Goal: Task Accomplishment & Management: Use online tool/utility

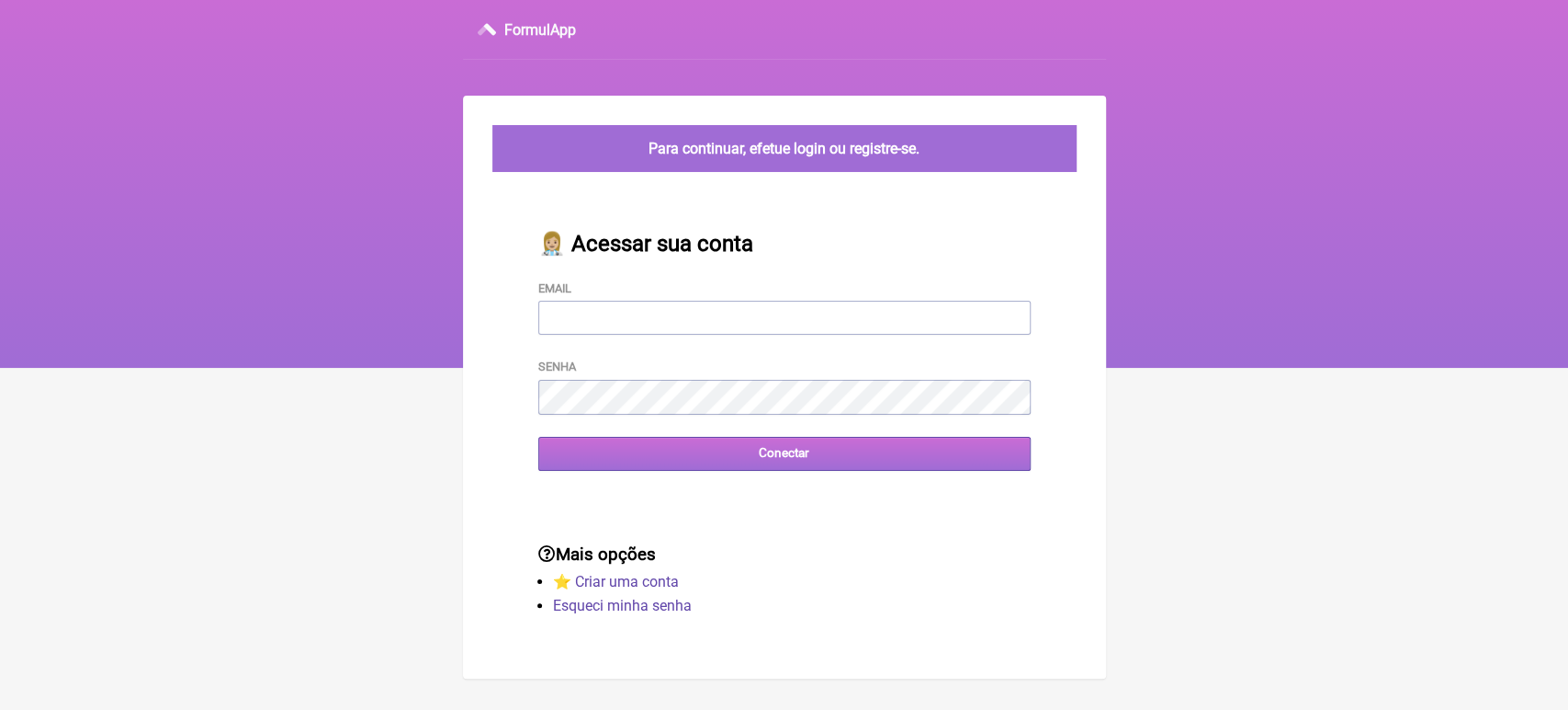
type input "[EMAIL_ADDRESS][DOMAIN_NAME]"
click at [731, 458] on input "Conectar" at bounding box center [784, 453] width 493 height 34
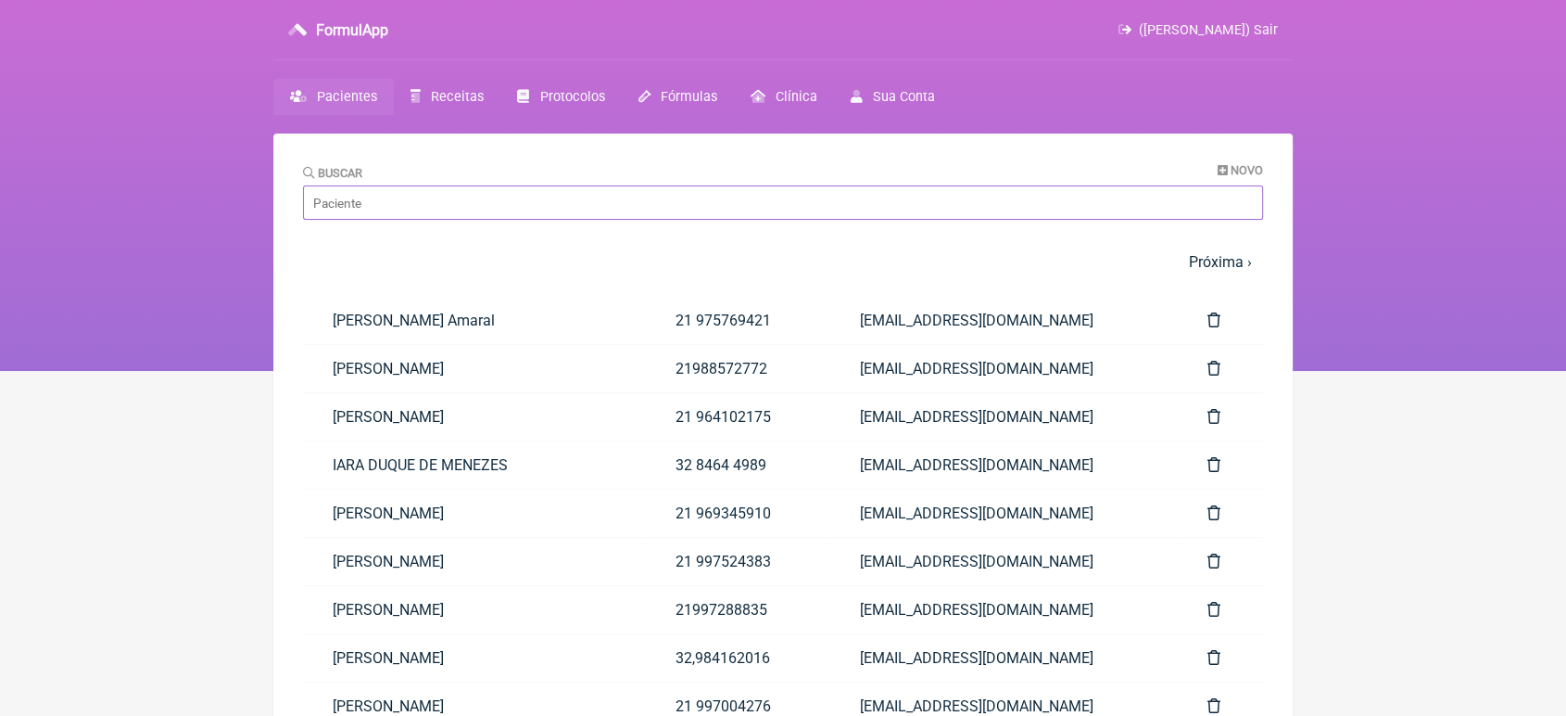
click at [588, 214] on input "Buscar" at bounding box center [783, 202] width 960 height 34
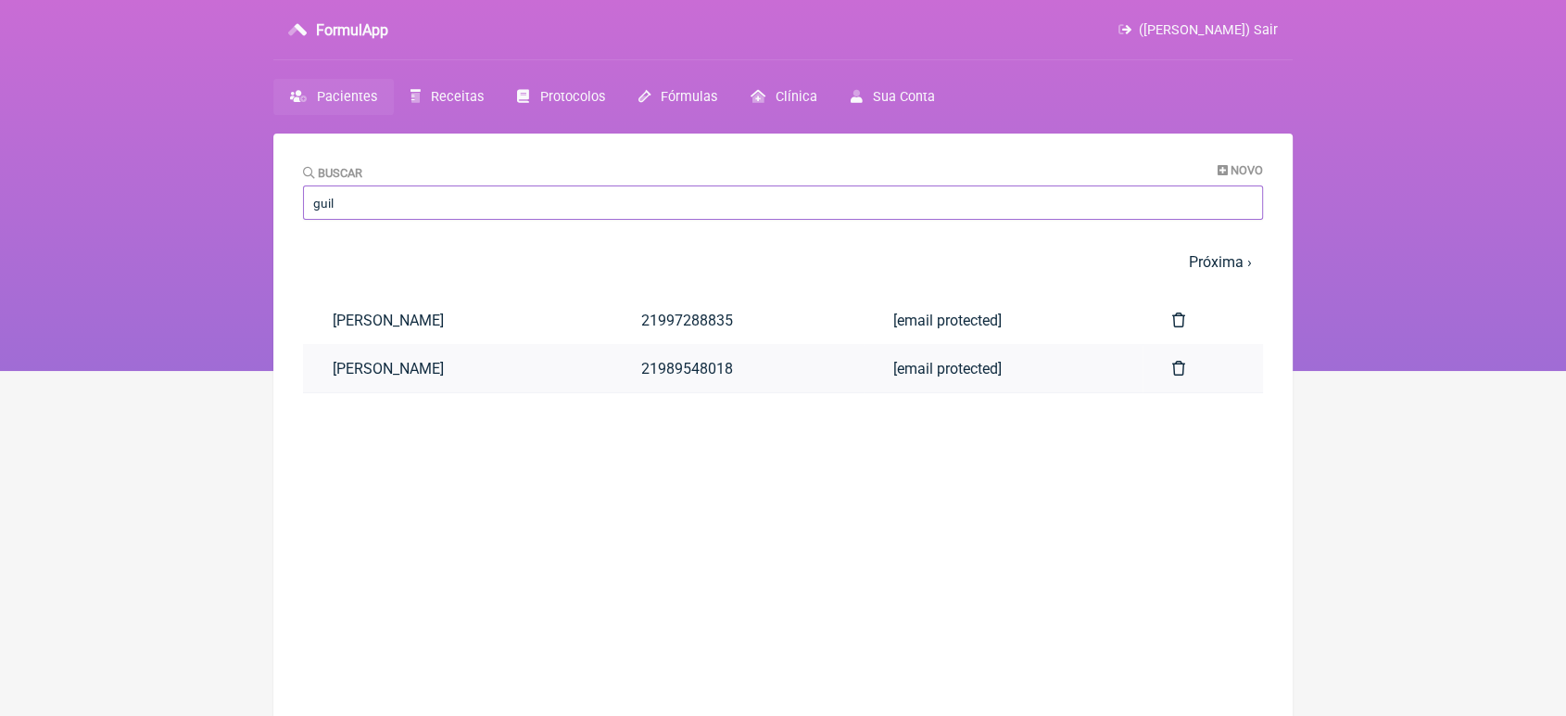
type input "guil"
click at [480, 366] on link "Guilherme Alves dos Santos" at bounding box center [457, 368] width 309 height 47
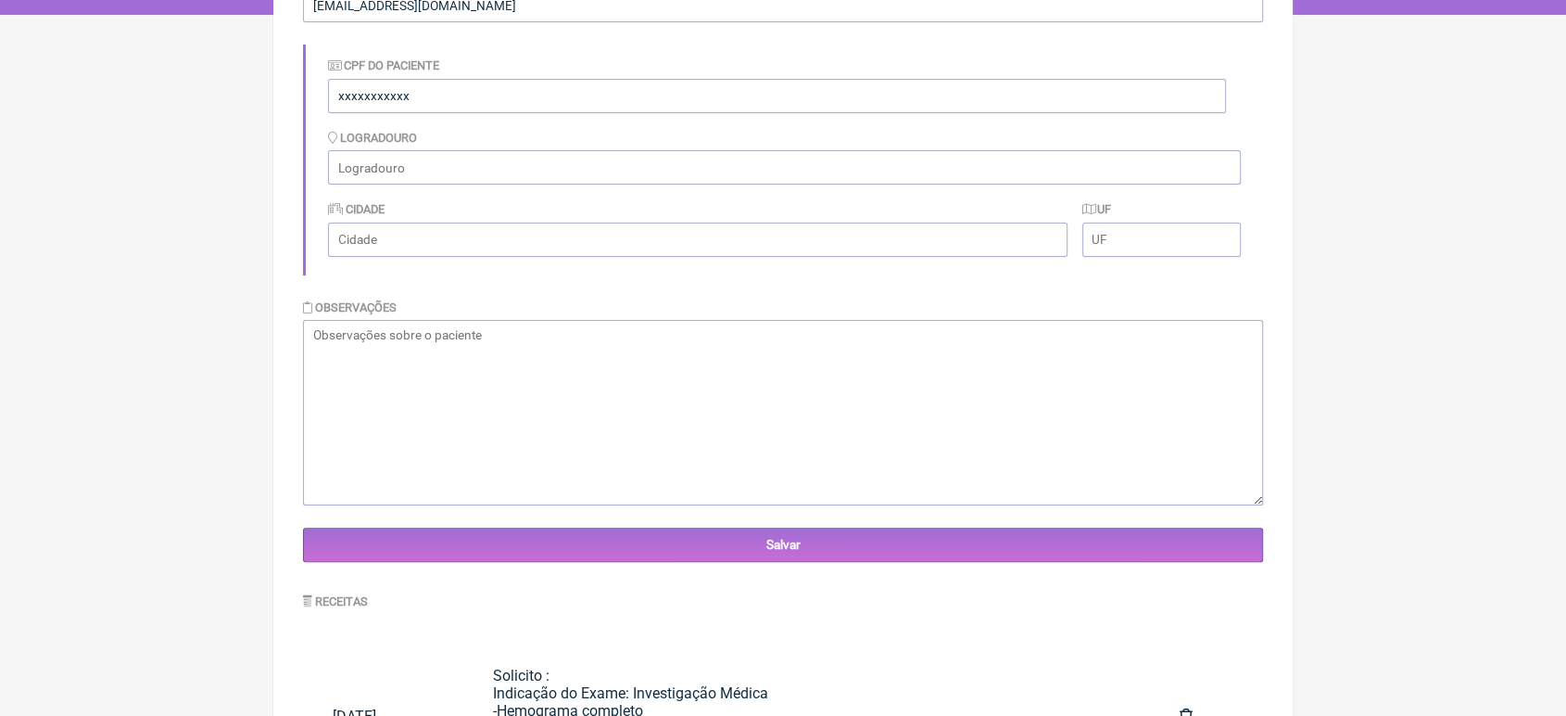
scroll to position [489, 0]
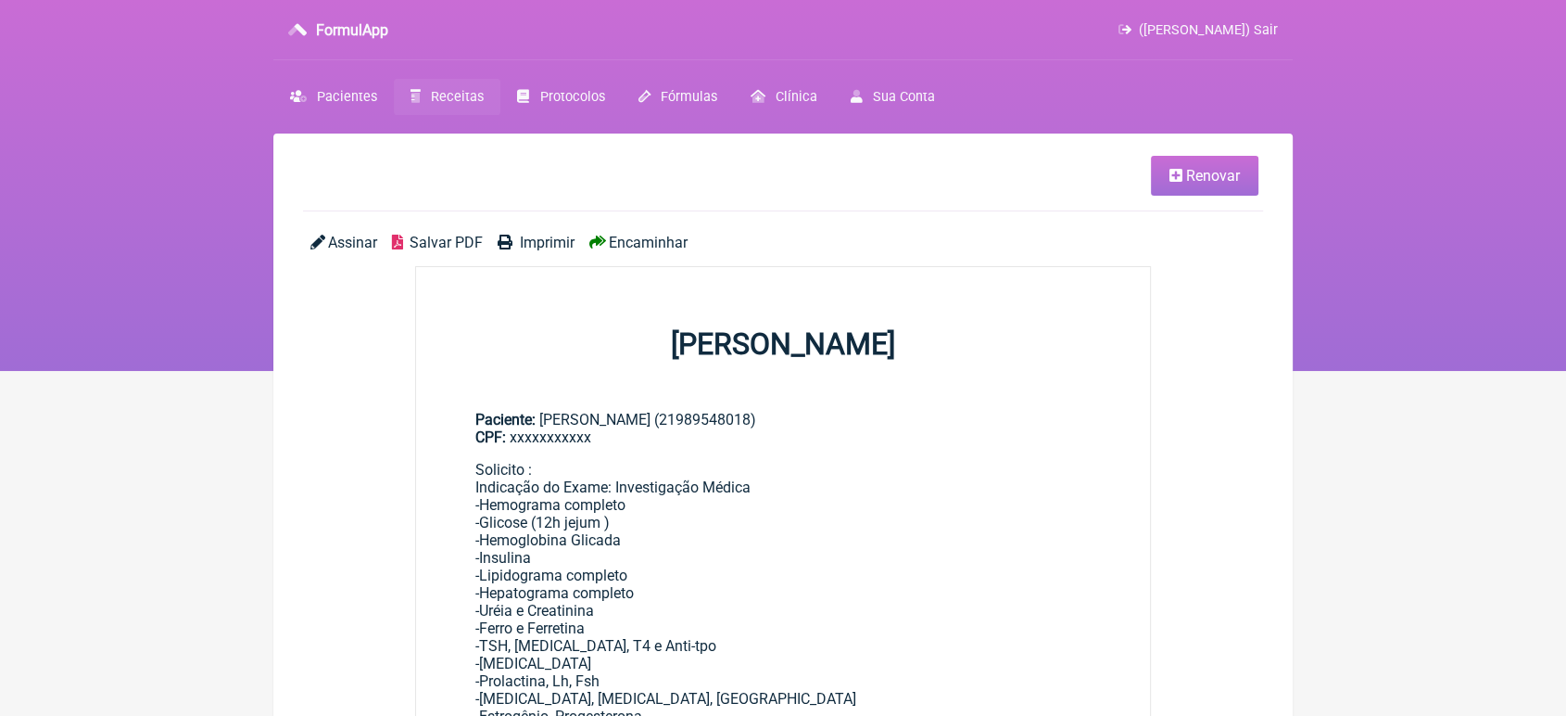
click at [1223, 164] on link "Renovar" at bounding box center [1205, 176] width 108 height 40
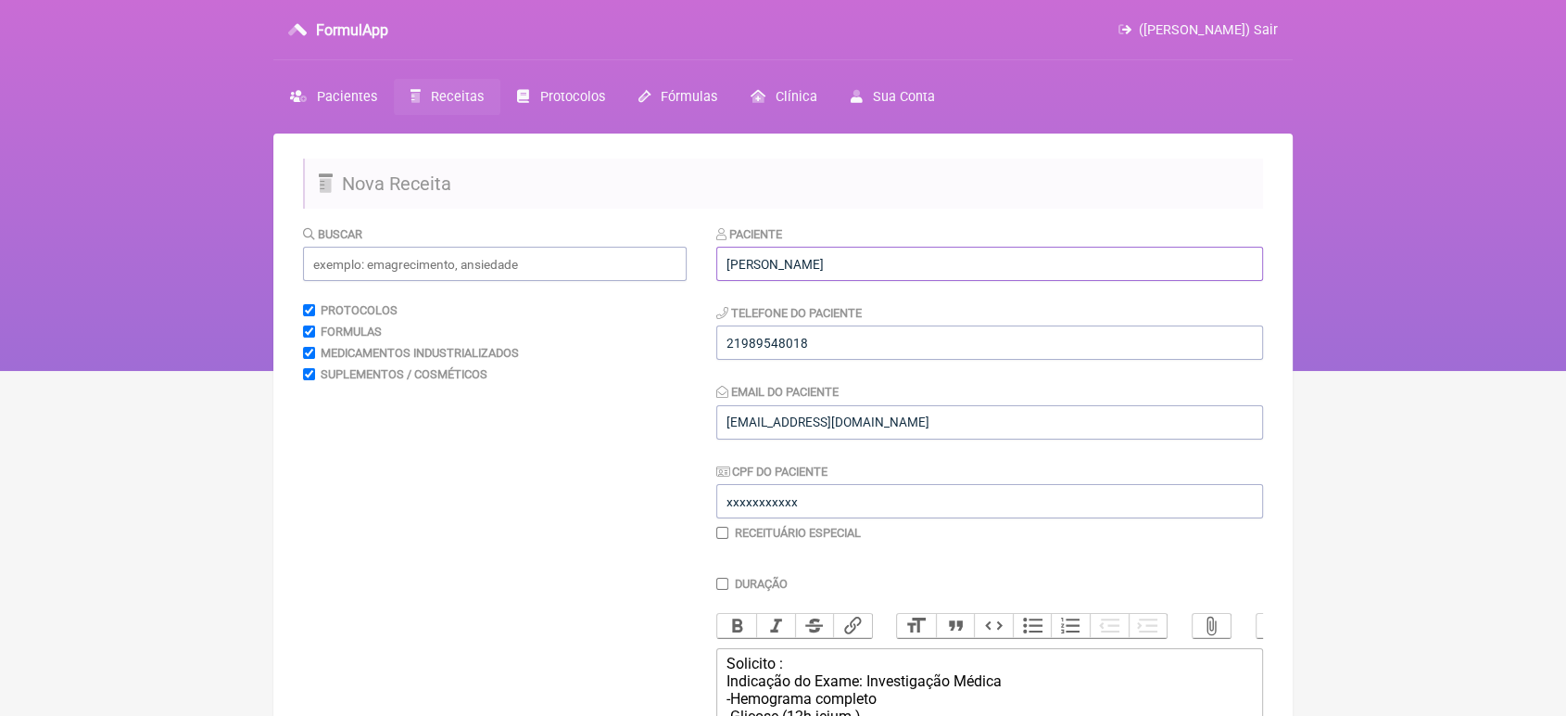
click at [911, 253] on input "Guilherme Alves dos Santos" at bounding box center [989, 264] width 547 height 34
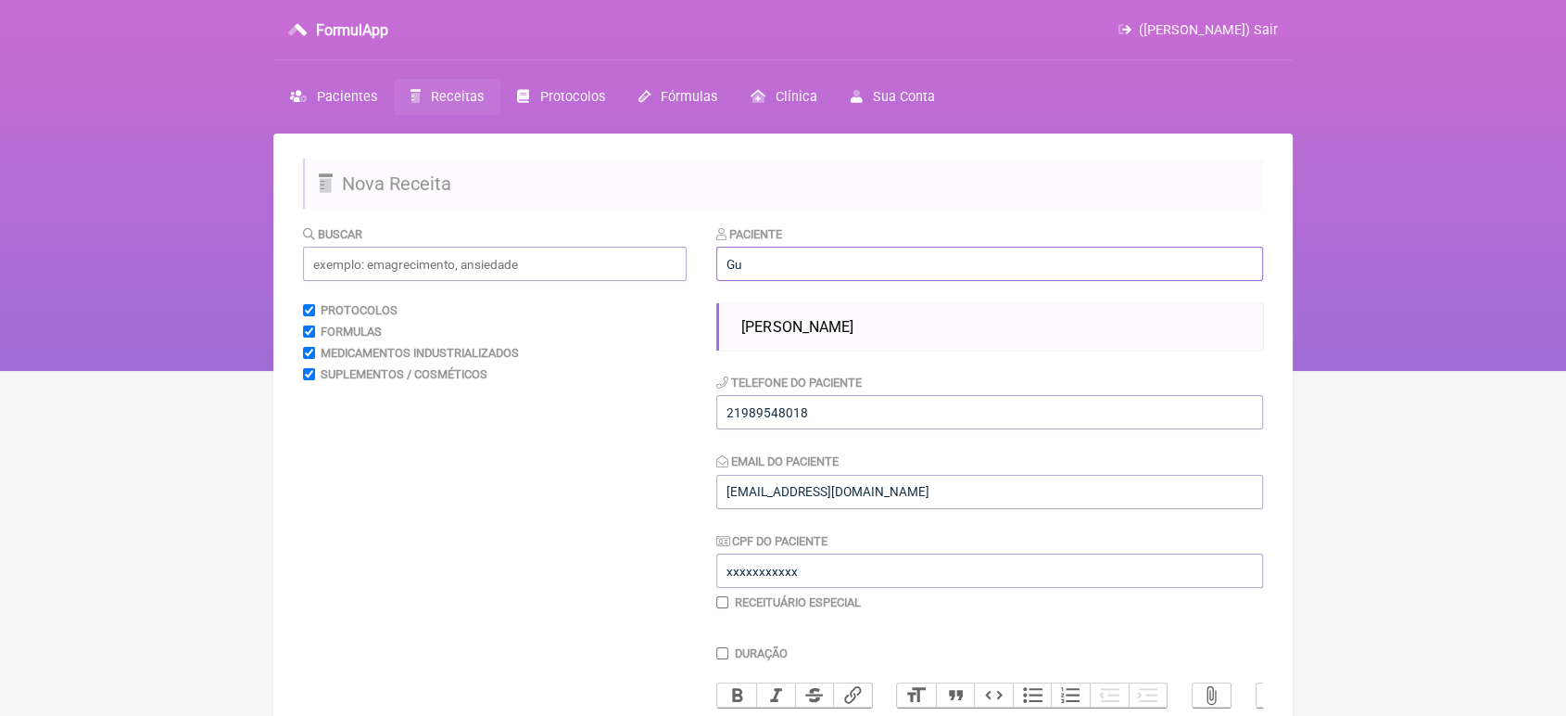
type input "G"
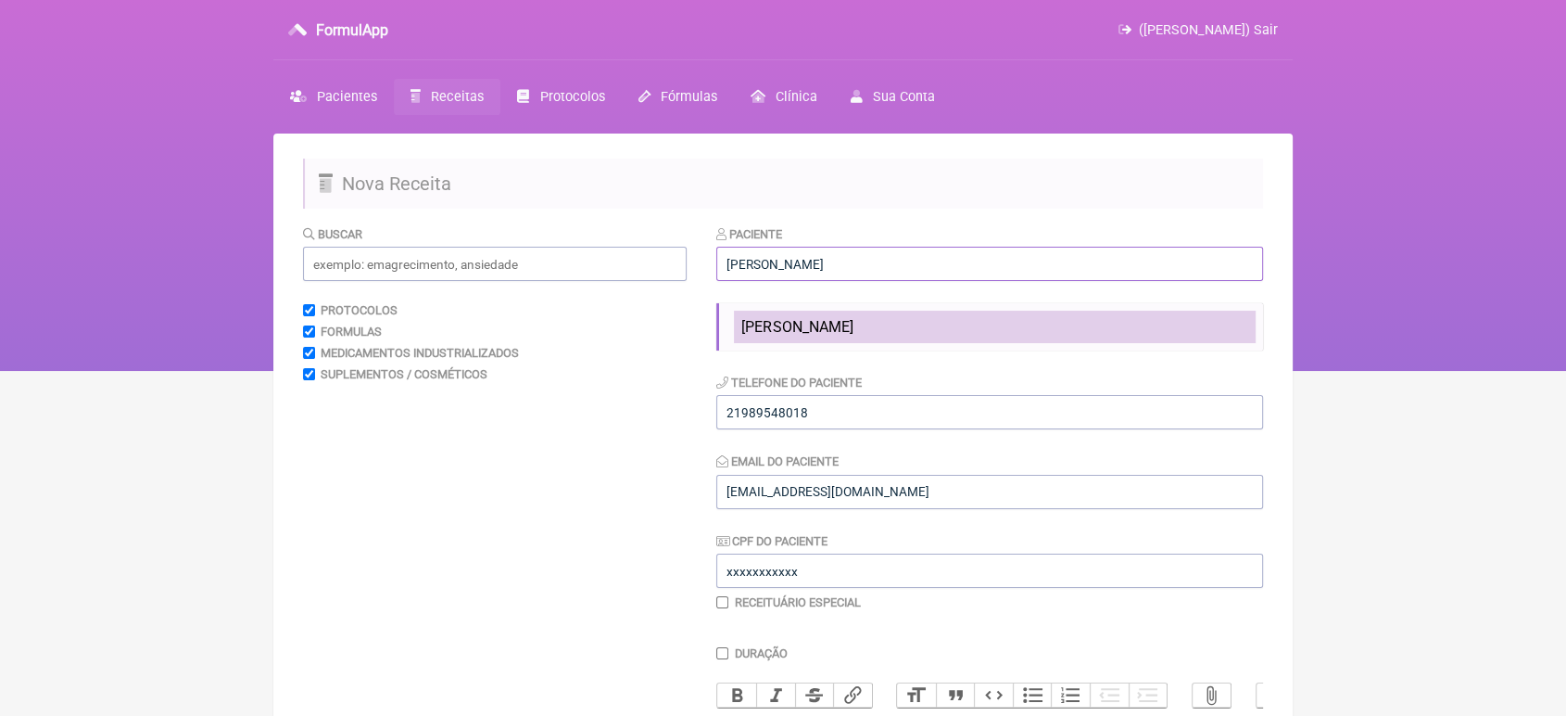
type input "Renato Bellan"
click at [929, 330] on li "Renato Bellan" at bounding box center [995, 327] width 522 height 32
type input "xxxxxxxxxxxx"
type input "xxxxxxxxxx"
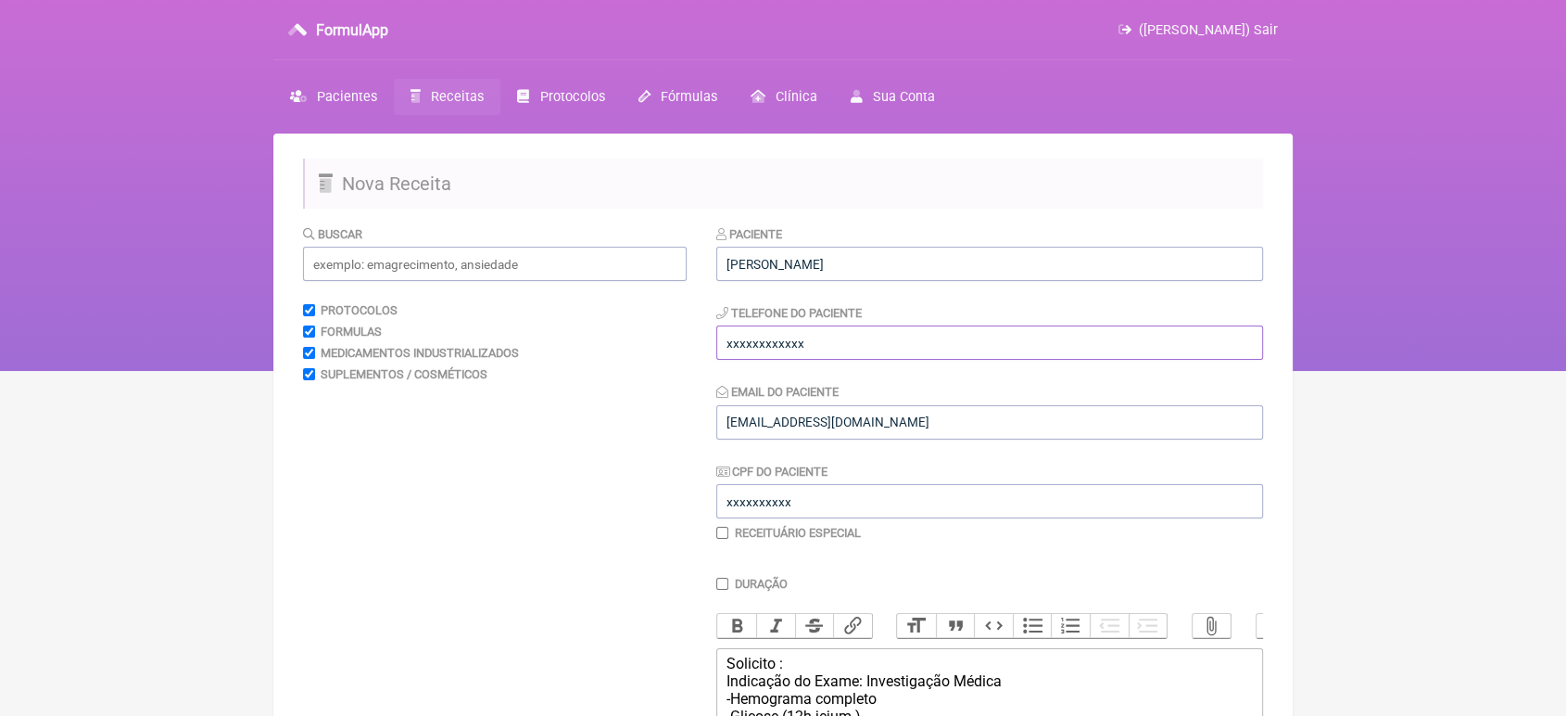
click at [822, 354] on input "xxxxxxxxxxxx" at bounding box center [989, 342] width 547 height 34
type input "x"
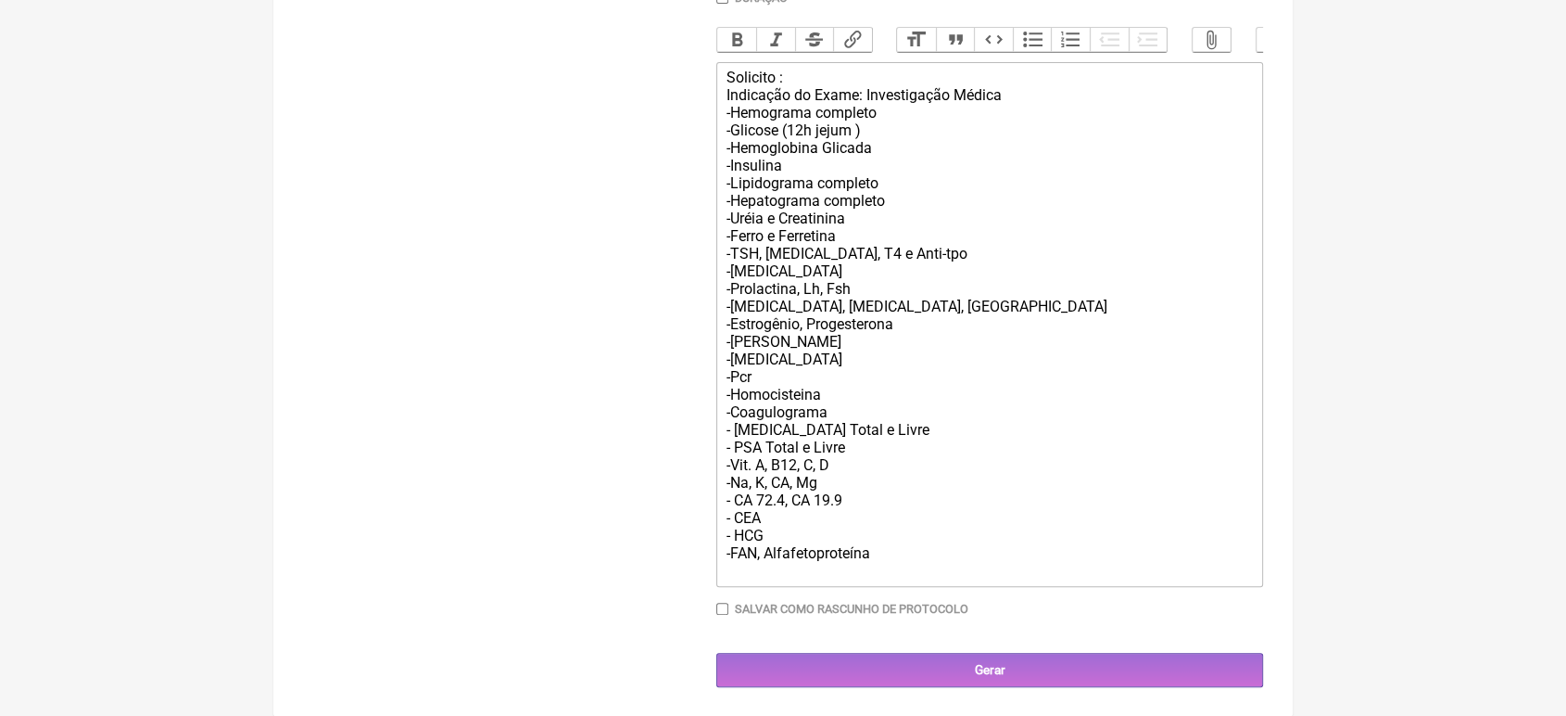
scroll to position [623, 0]
type input "21999712060"
click at [836, 660] on input "Gerar" at bounding box center [989, 669] width 547 height 34
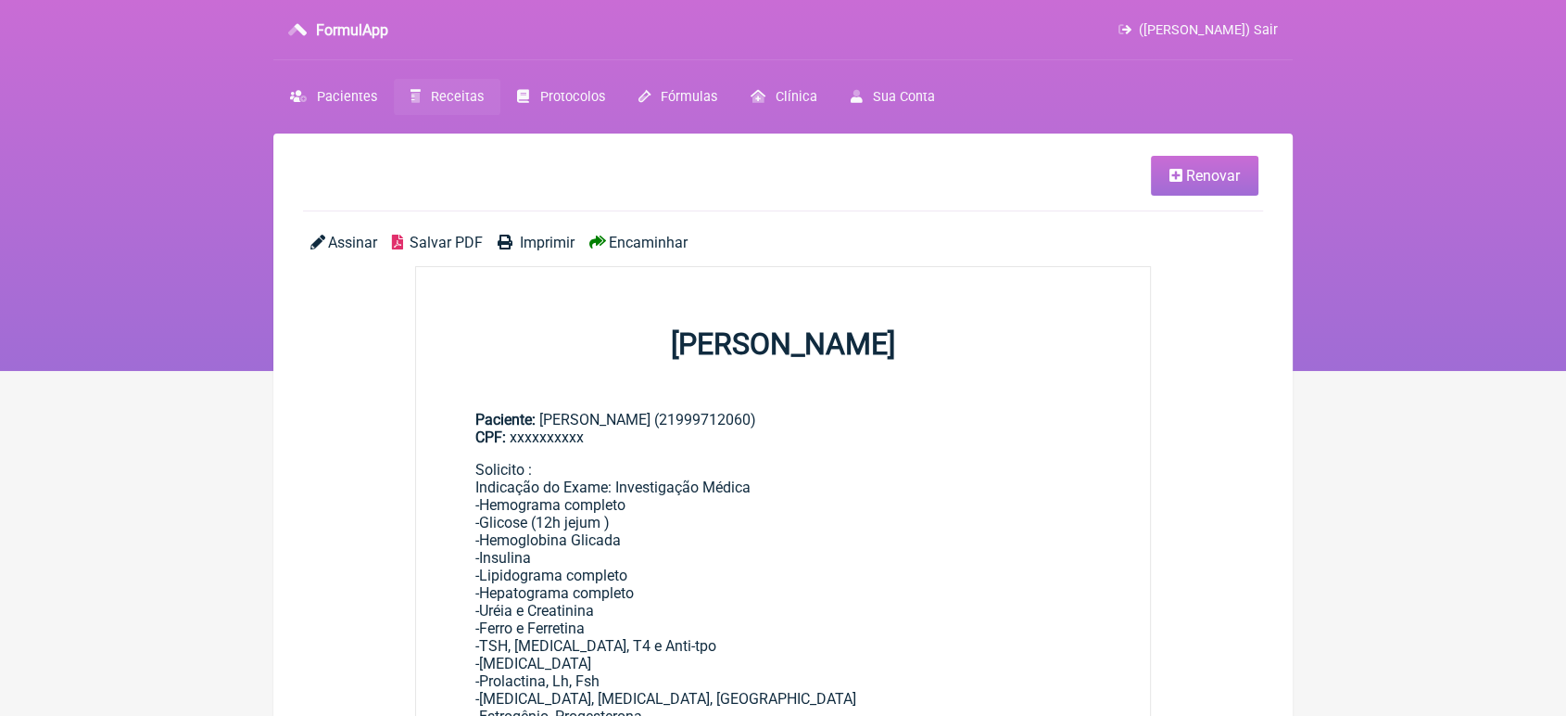
click at [535, 250] on span "Imprimir" at bounding box center [547, 243] width 55 height 18
click at [620, 241] on span "Encaminhar" at bounding box center [648, 243] width 79 height 18
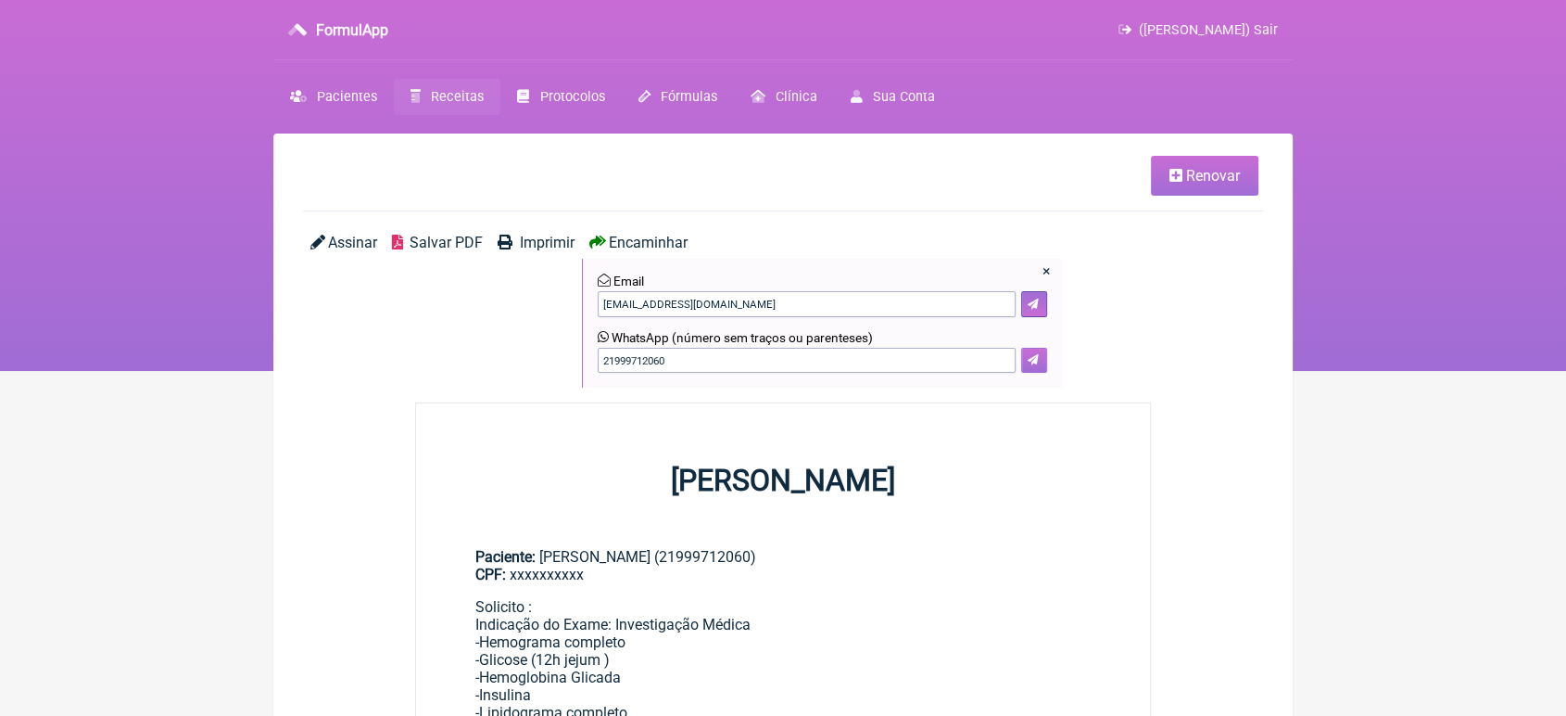
click at [1046, 363] on button at bounding box center [1034, 361] width 26 height 26
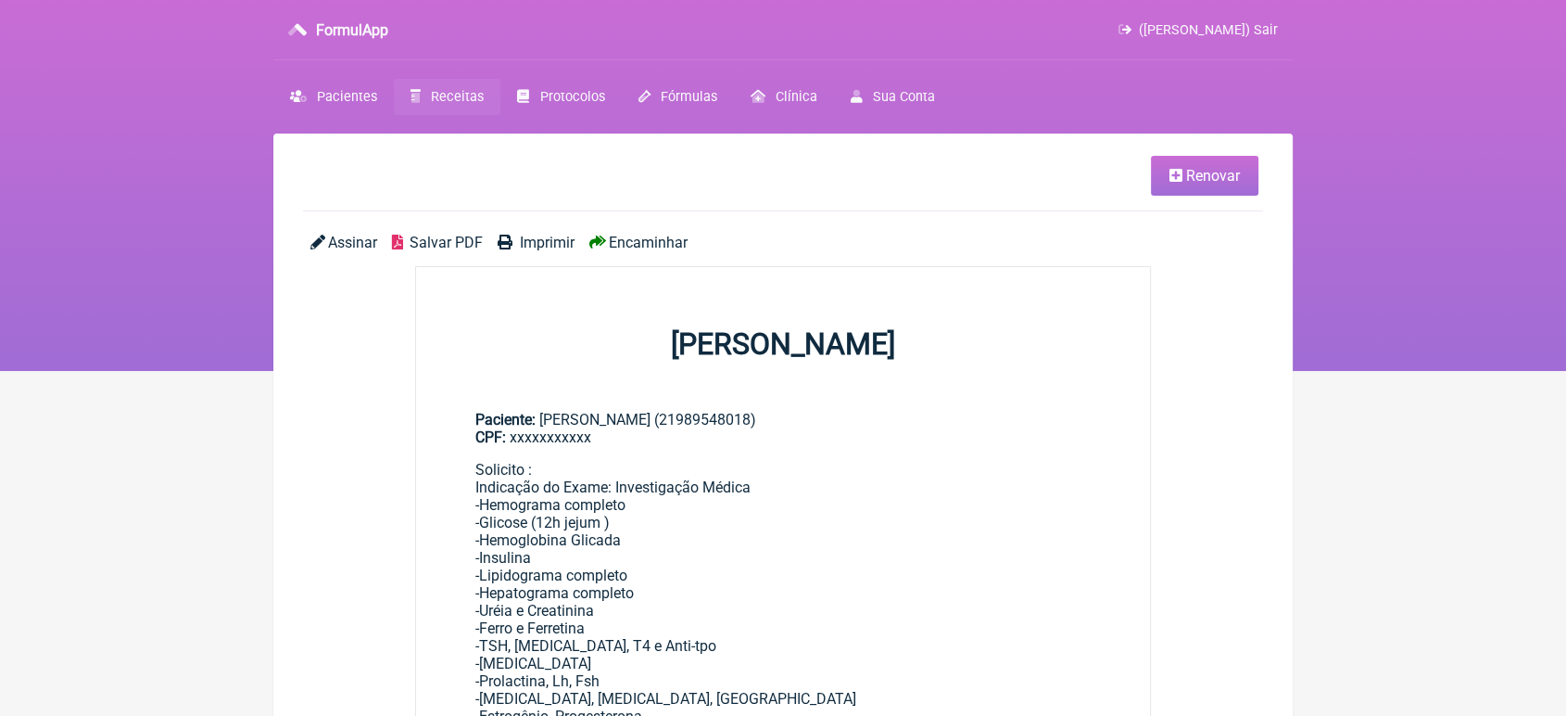
click at [1221, 169] on span "Renovar" at bounding box center [1213, 176] width 54 height 18
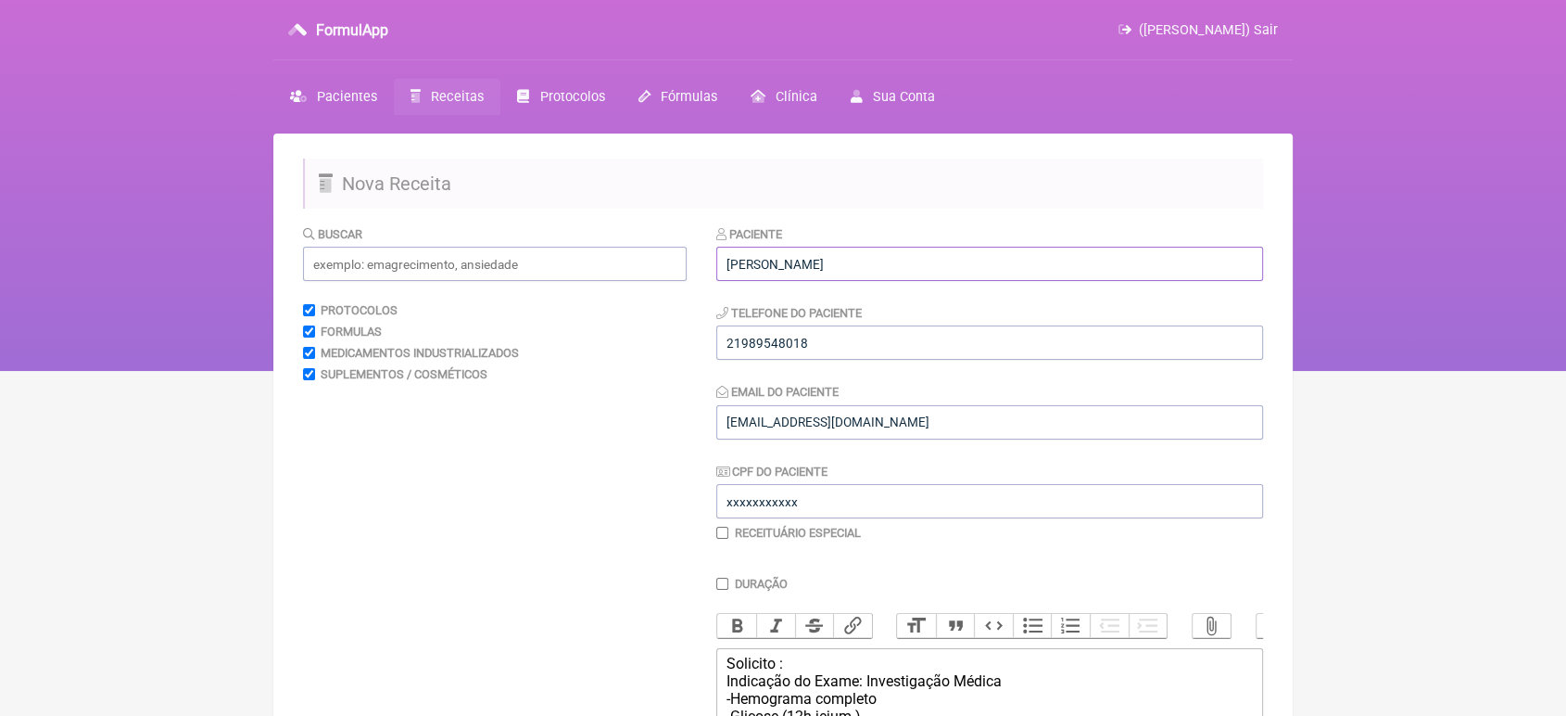
click at [900, 255] on input "Guilherme Alves dos Santos" at bounding box center [989, 264] width 547 height 34
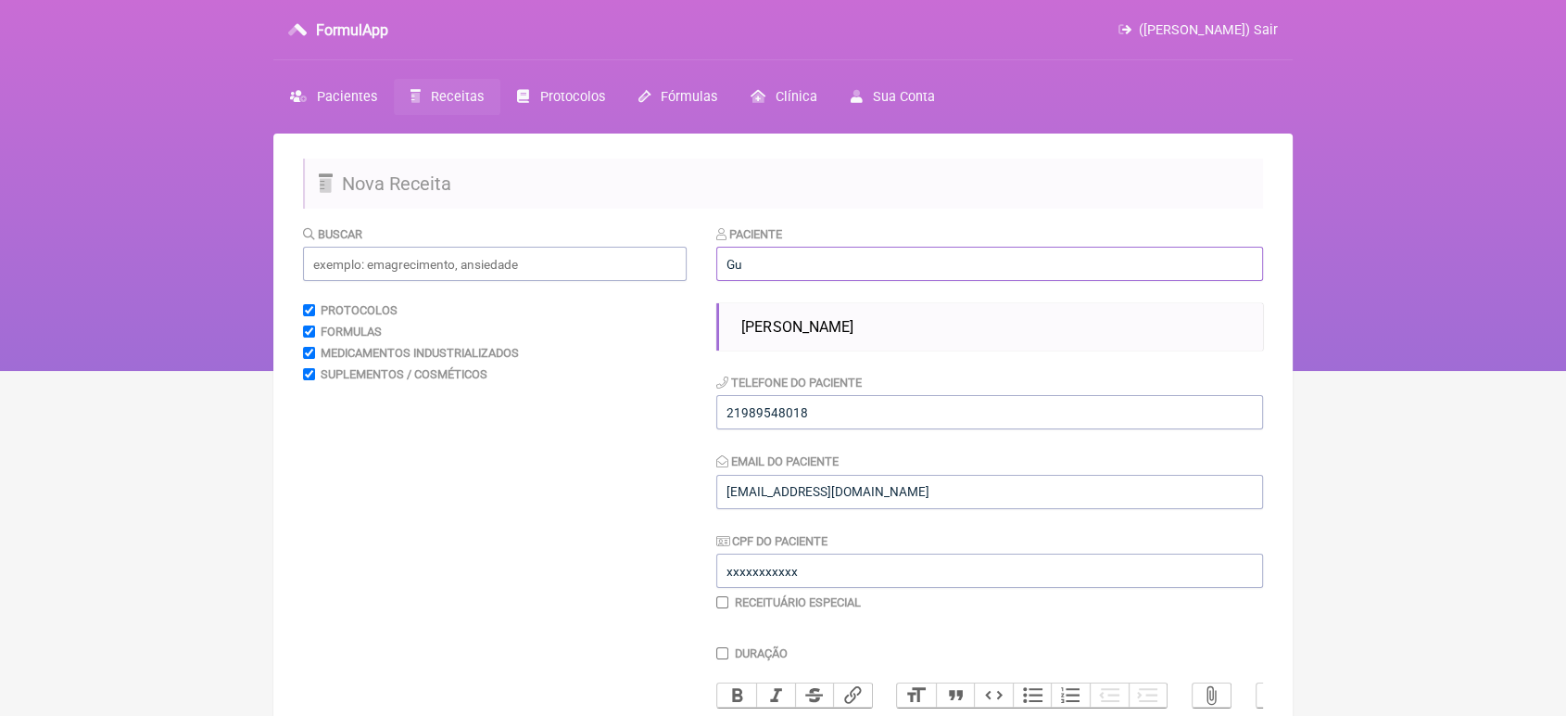
type input "G"
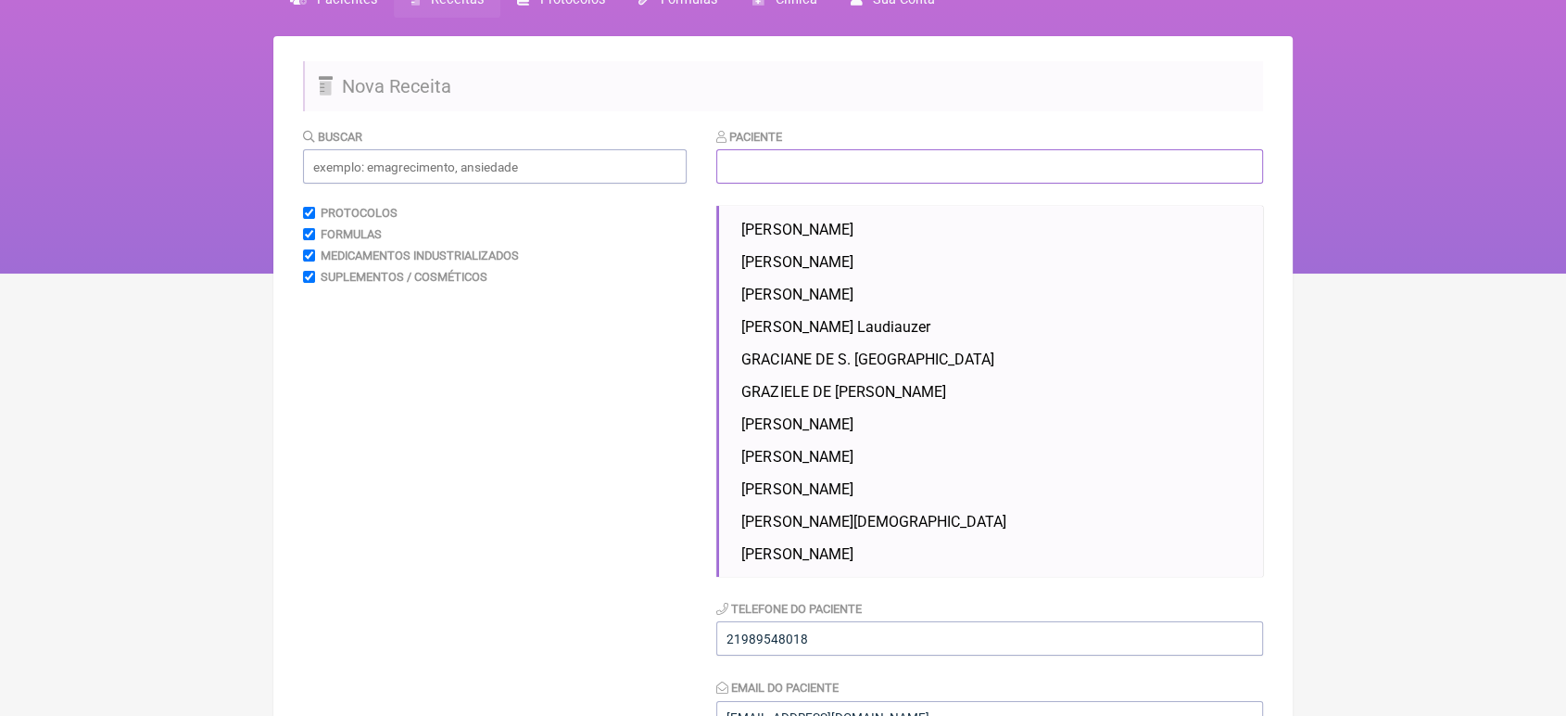
scroll to position [81, 0]
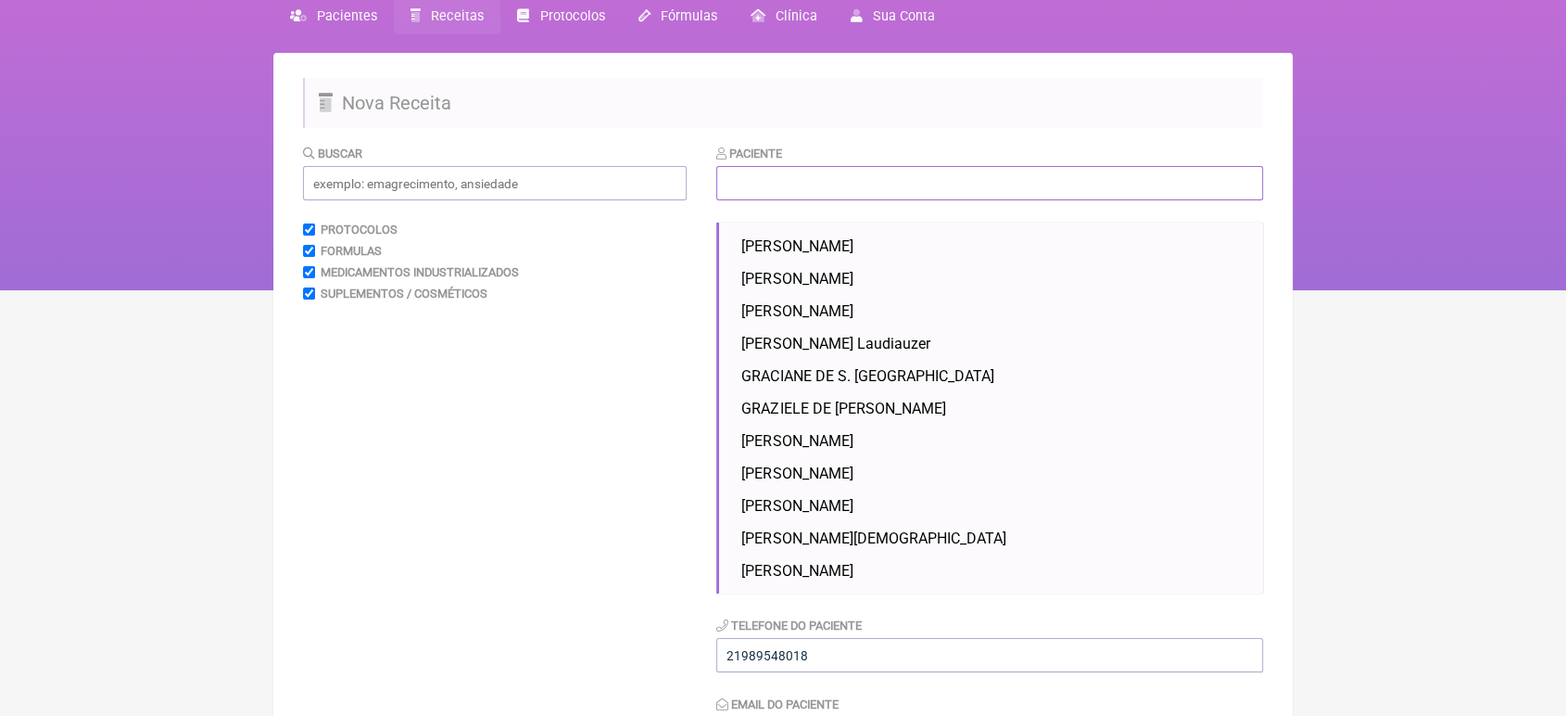
click at [913, 181] on input "text" at bounding box center [989, 183] width 547 height 34
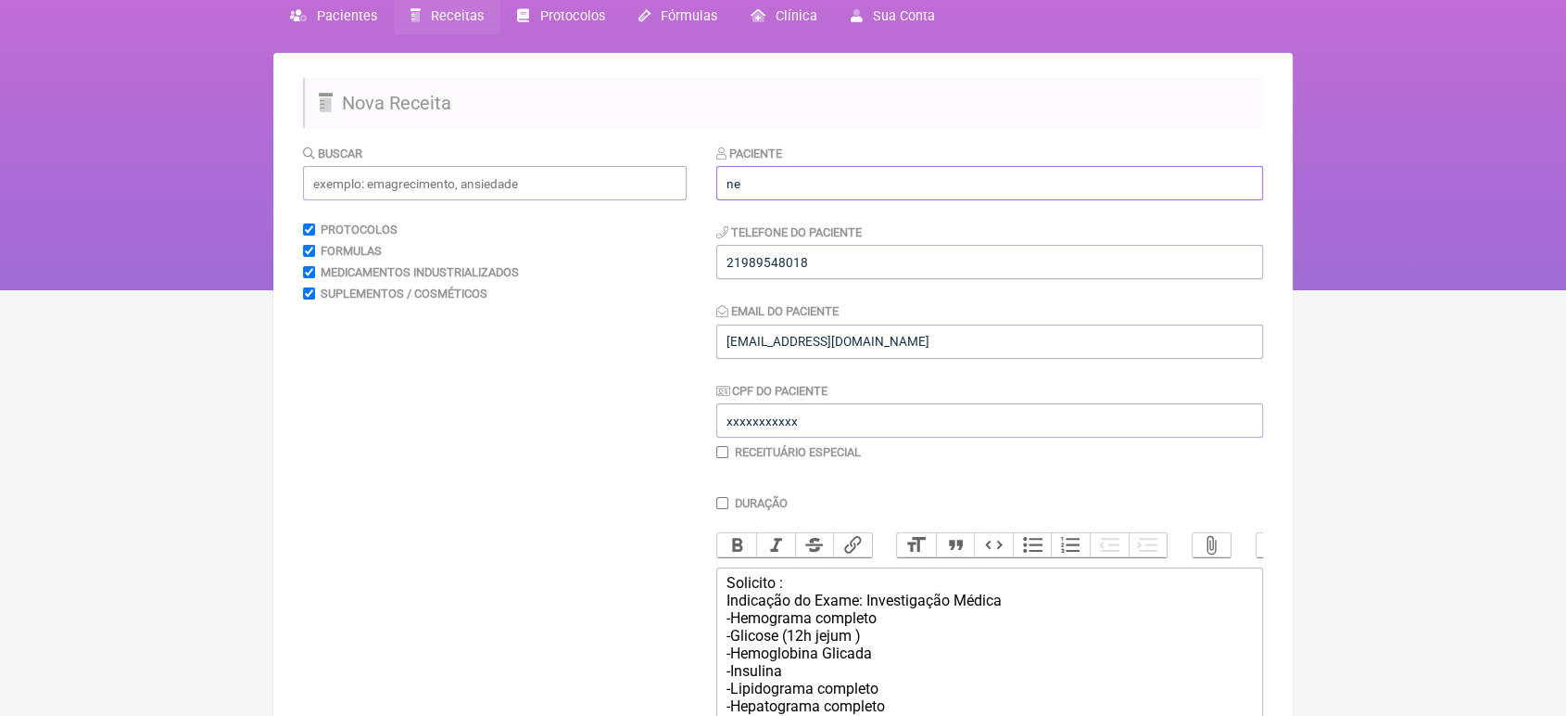
type input "n"
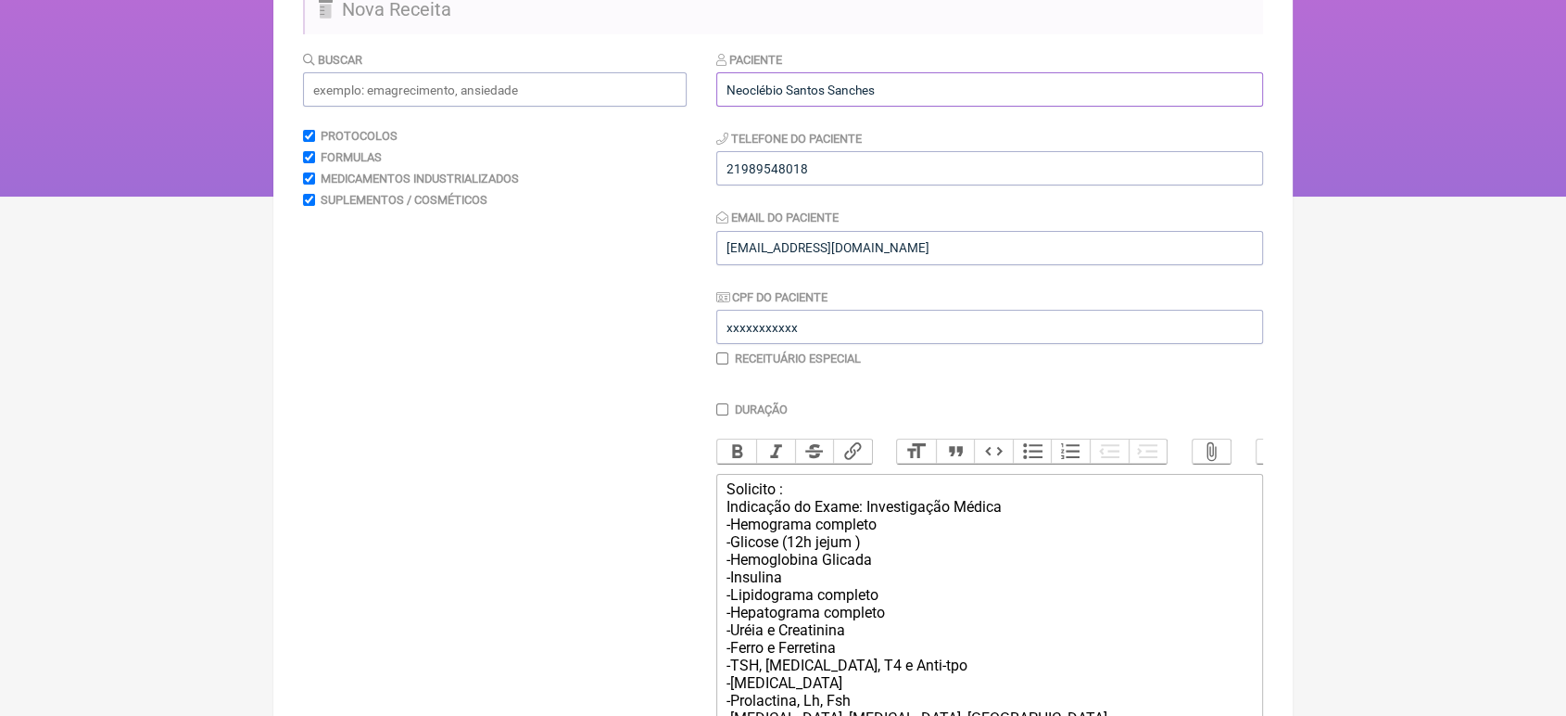
scroll to position [175, 0]
type input "Neoclébio Santos Sanches"
click at [854, 179] on input "21989548018" at bounding box center [989, 167] width 547 height 34
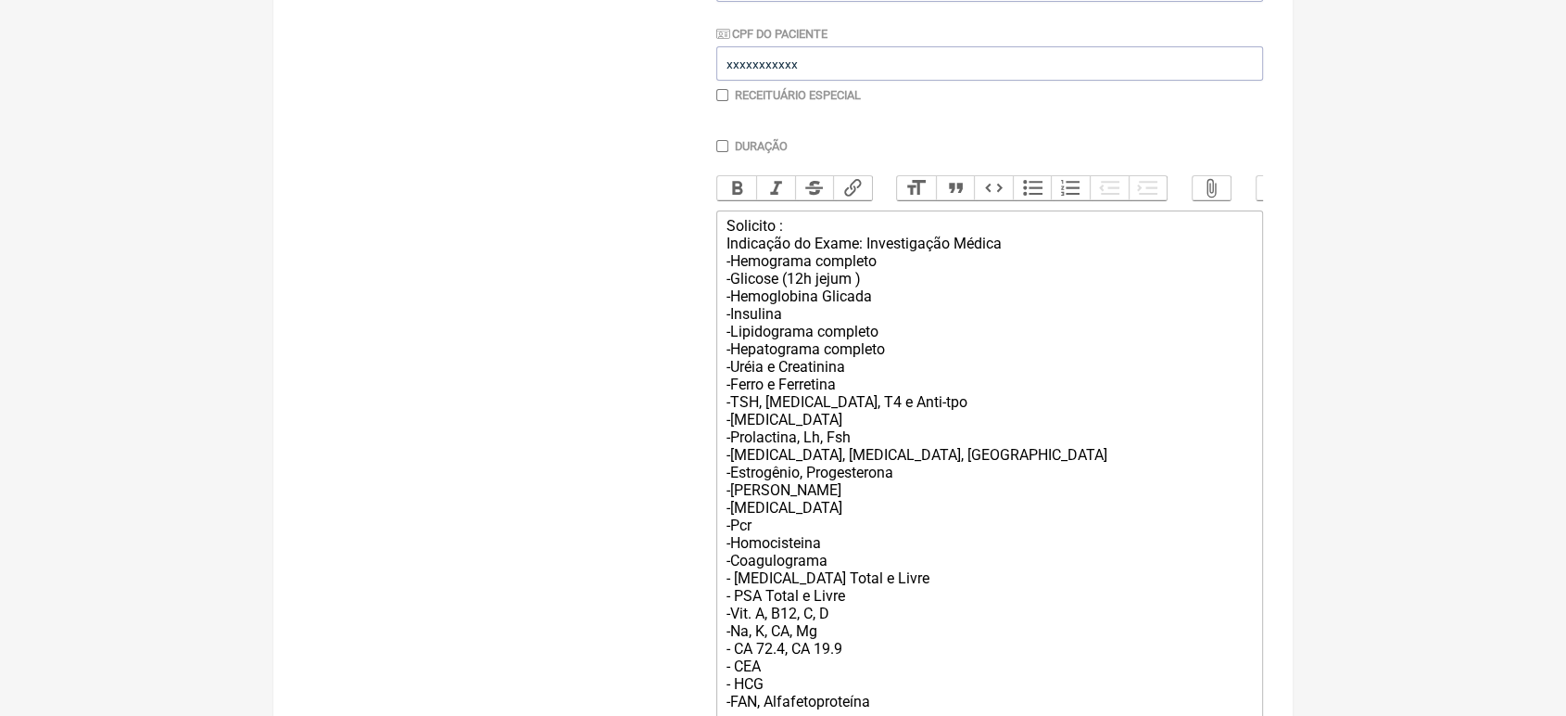
scroll to position [623, 0]
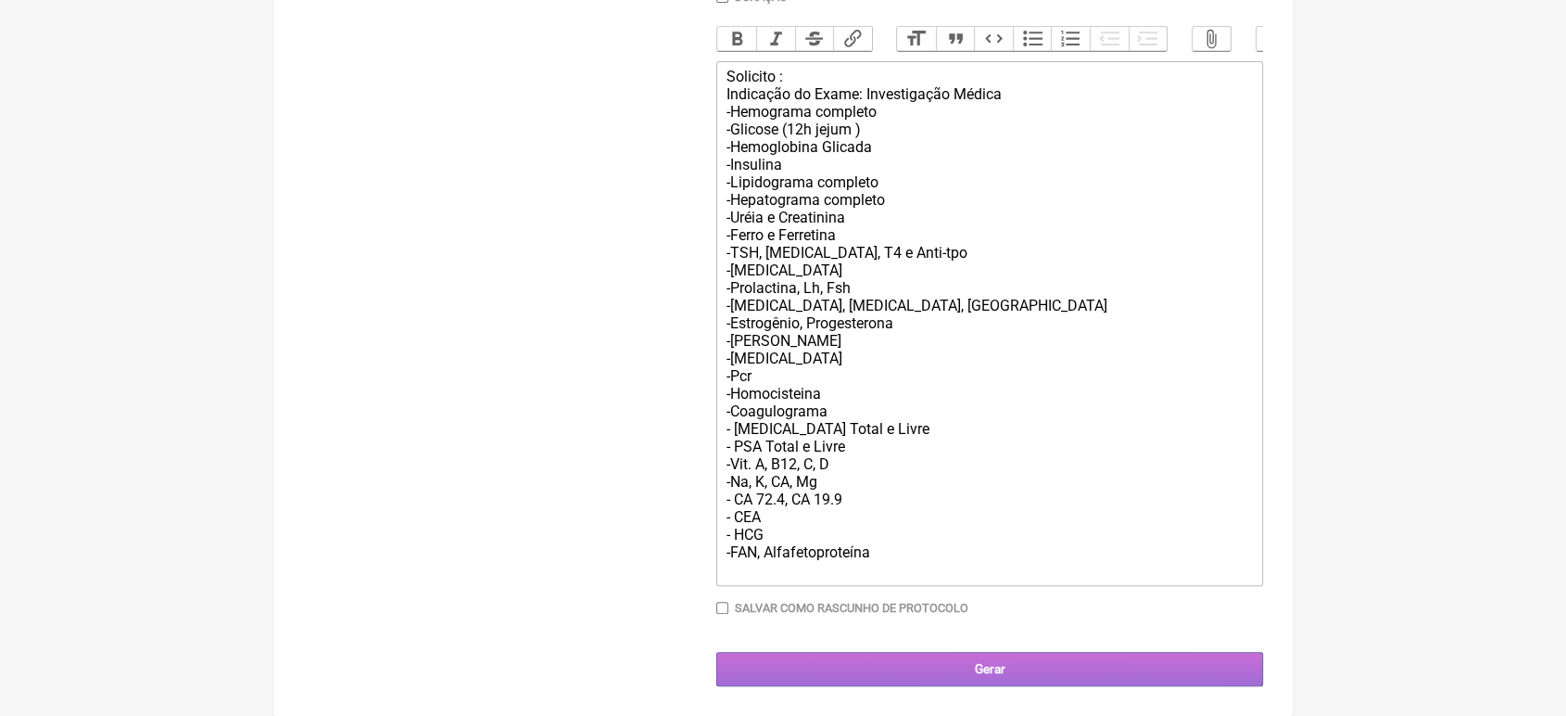
type input "21981242458"
click at [1077, 672] on input "Gerar" at bounding box center [989, 669] width 547 height 34
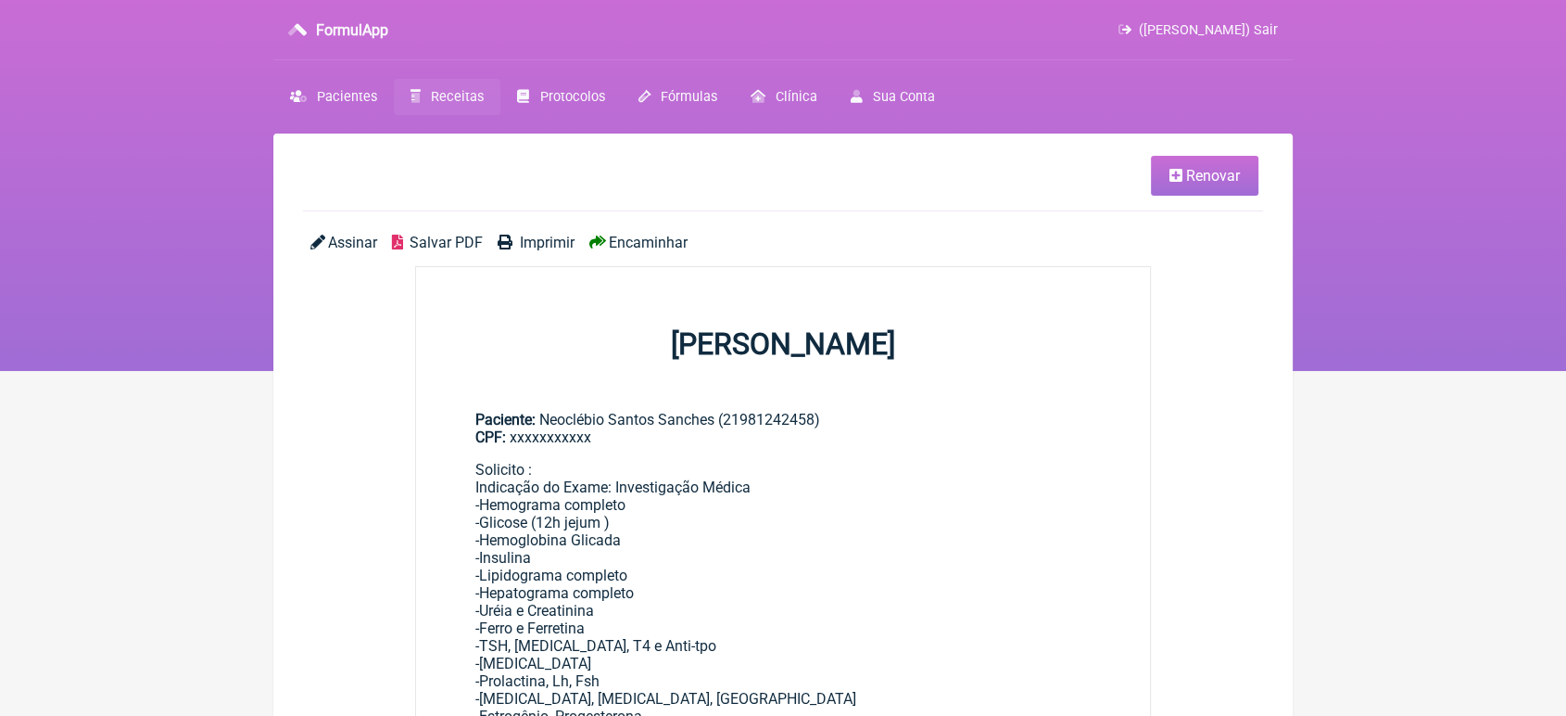
click at [689, 243] on div "Encaminhar" at bounding box center [822, 243] width 480 height 18
click at [679, 242] on span "Encaminhar" at bounding box center [648, 243] width 79 height 18
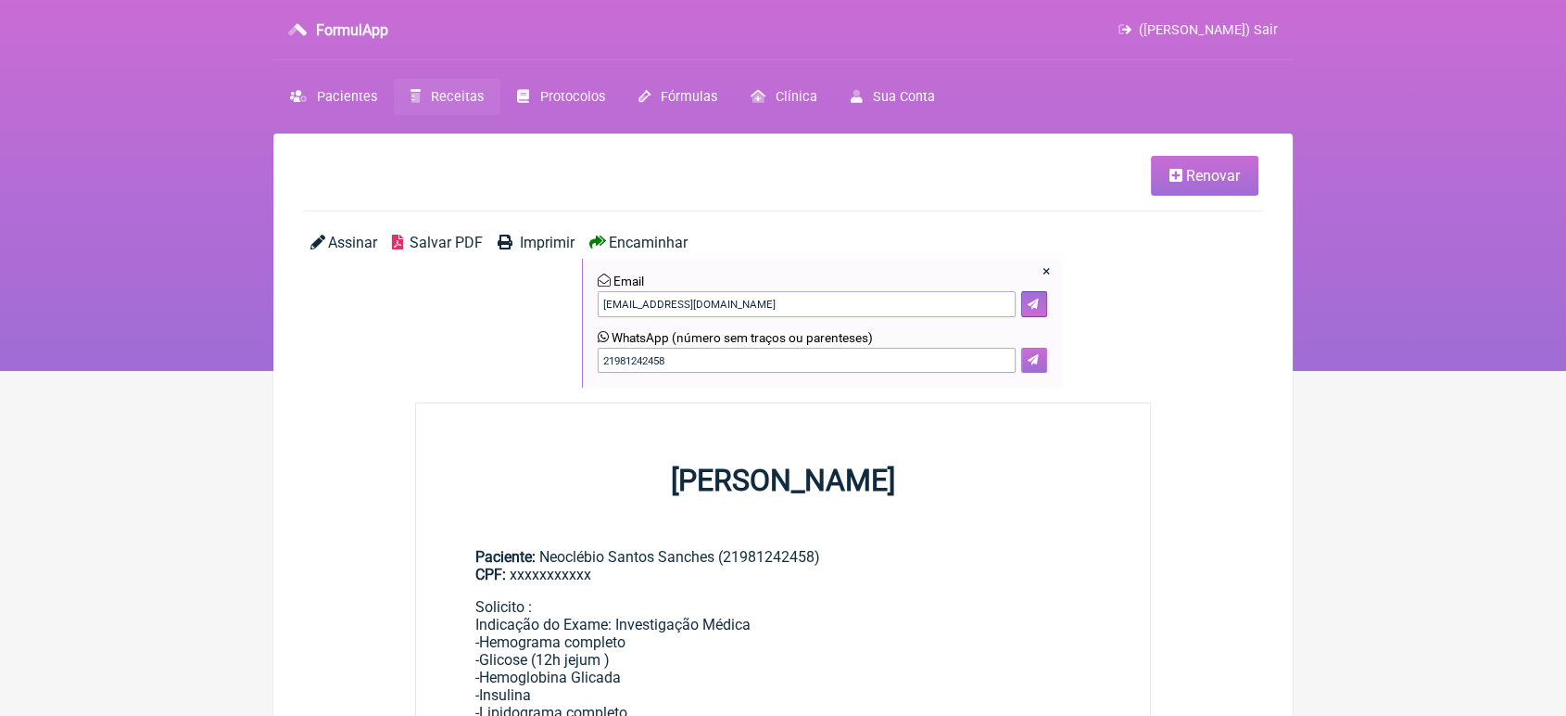
click at [1031, 362] on icon at bounding box center [1033, 359] width 11 height 11
